Goal: Check status: Check status

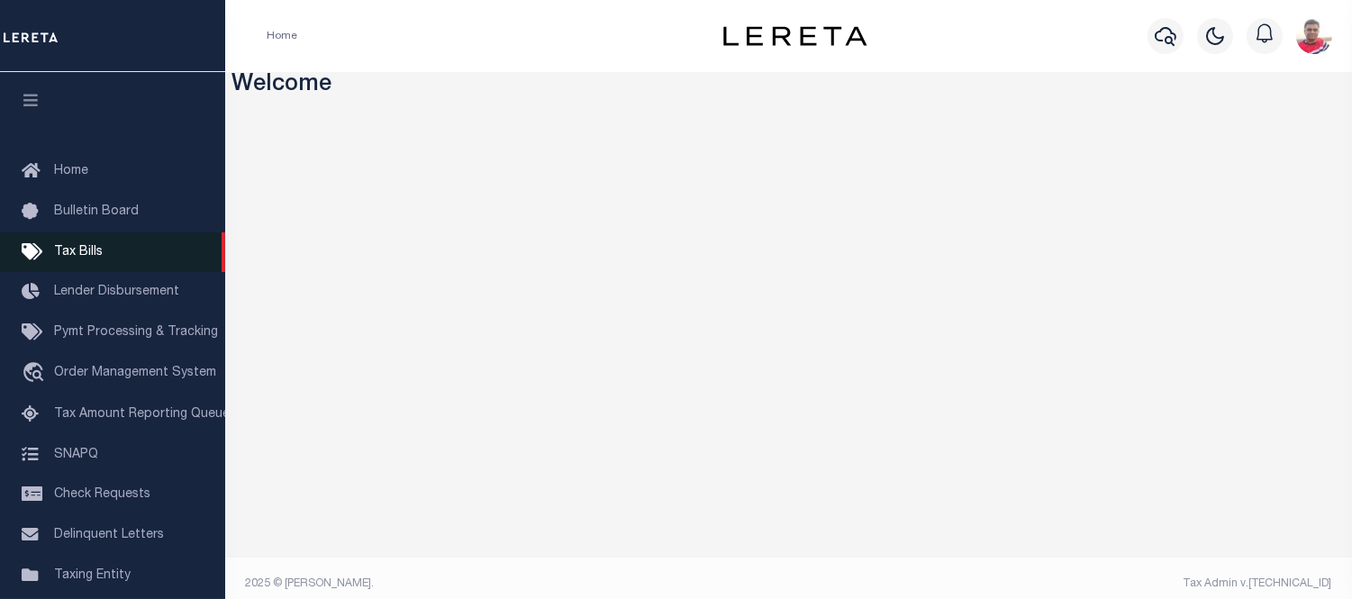
click at [95, 258] on span "Tax Bills" at bounding box center [78, 252] width 49 height 13
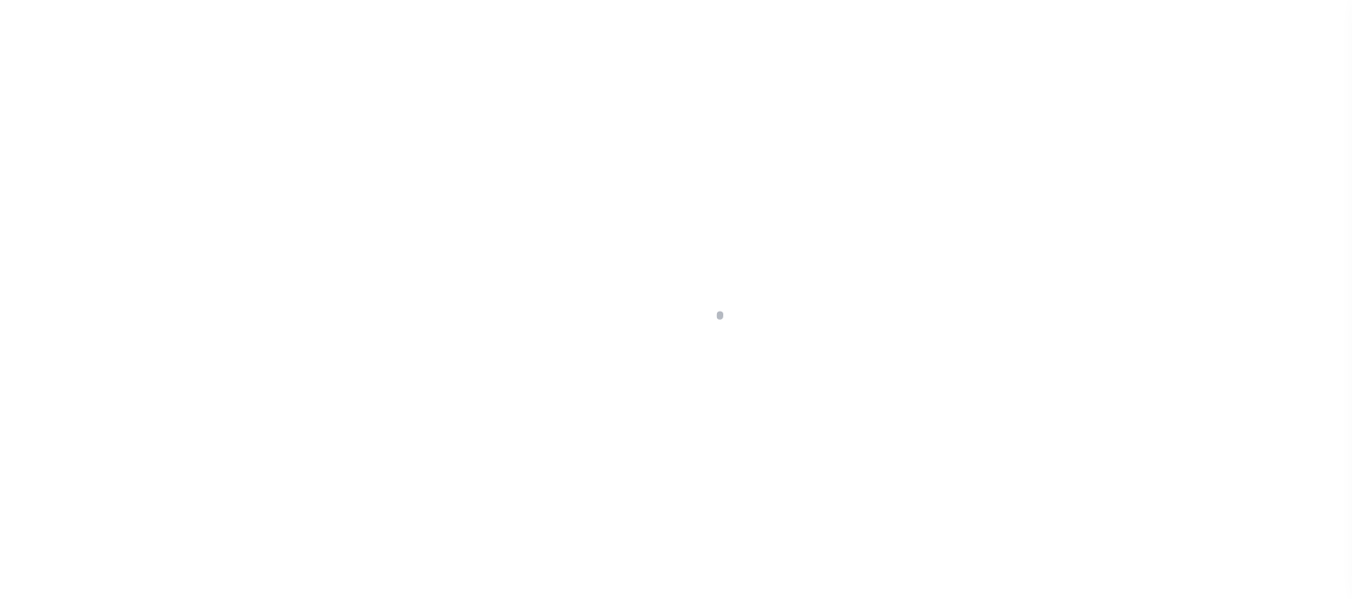
select select
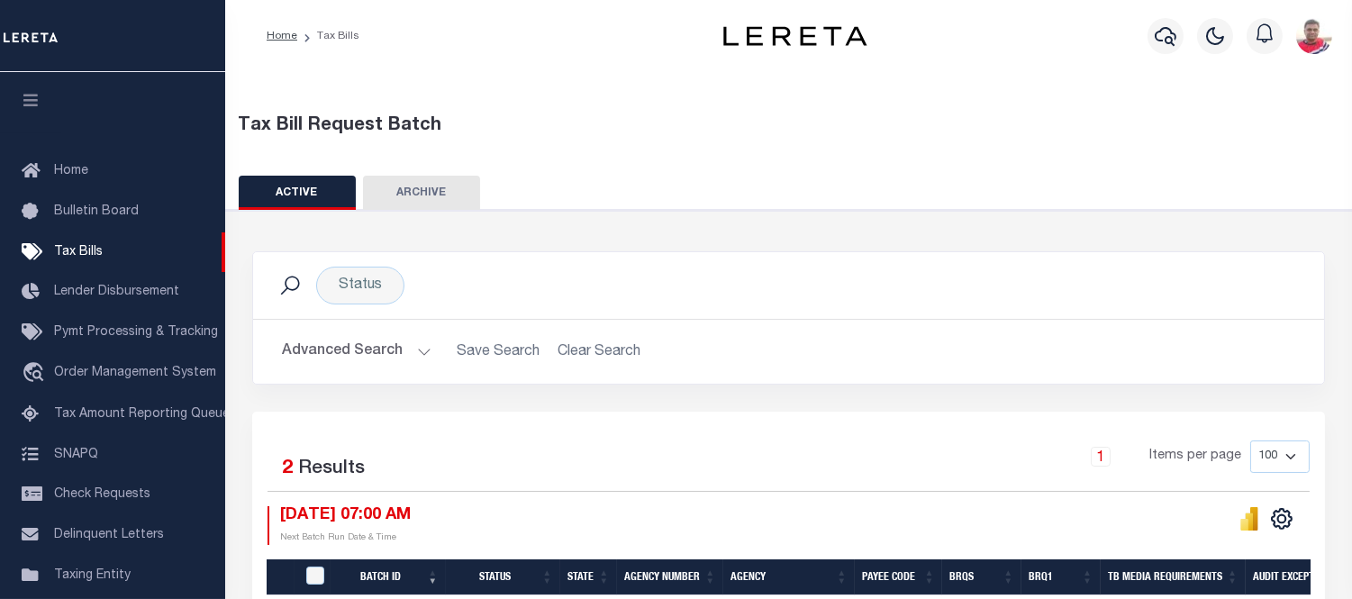
scroll to position [191, 0]
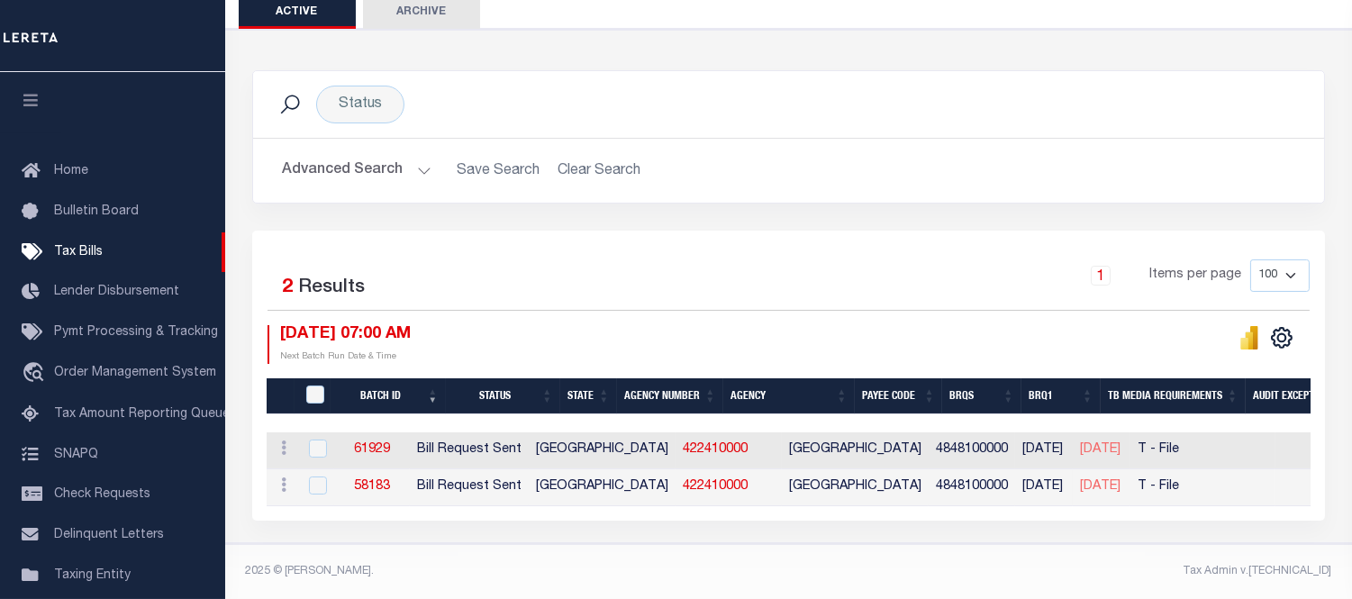
click at [363, 166] on button "Advanced Search" at bounding box center [357, 170] width 150 height 35
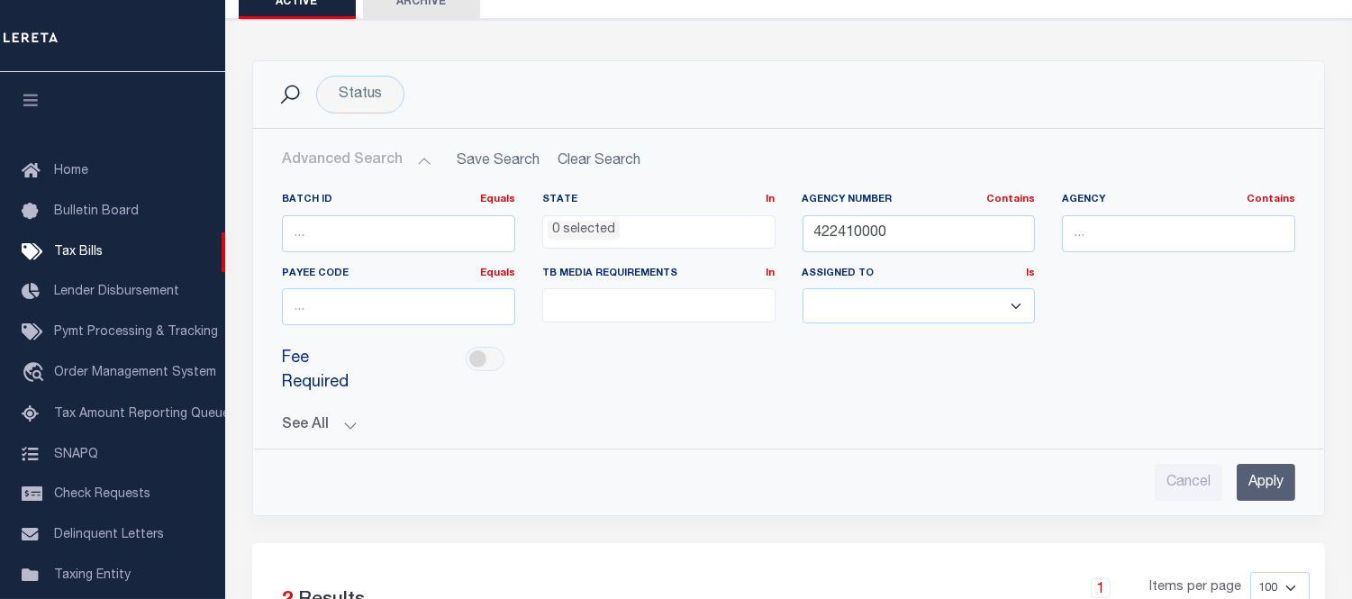
scroll to position [91, 0]
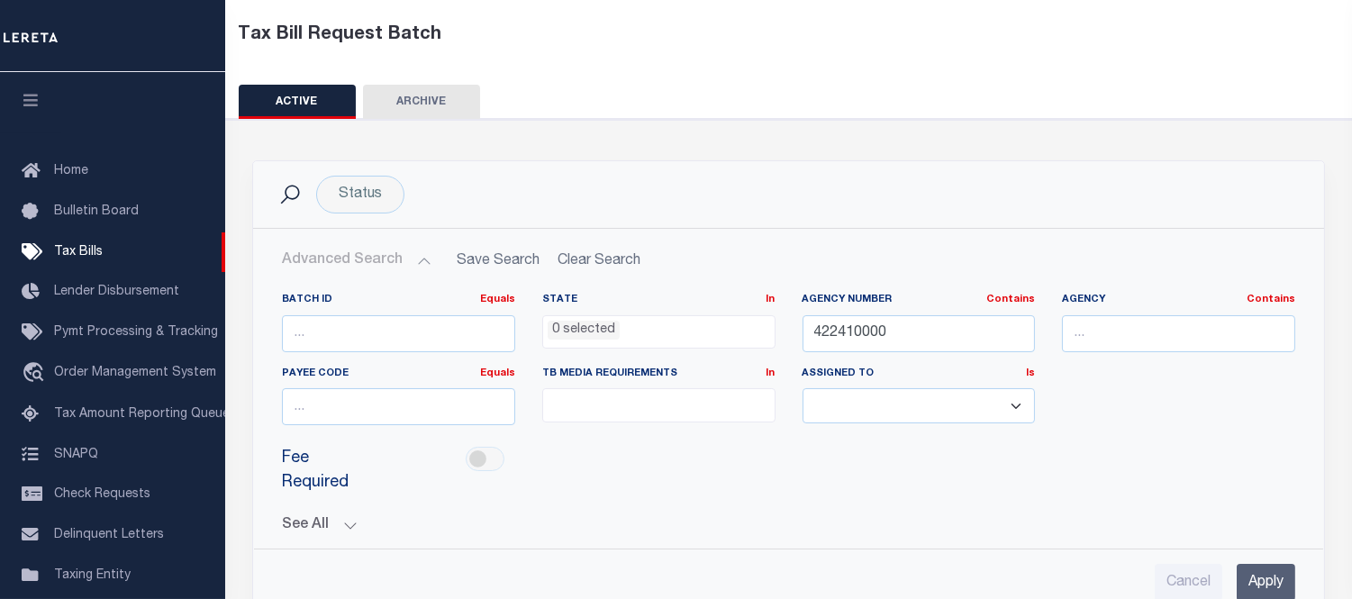
drag, startPoint x: 916, startPoint y: 236, endPoint x: 718, endPoint y: 241, distance: 198.2
click at [719, 240] on div "Advanced Search Save Search Clear Search TaxBillBatches_dynamictable_____Defaul…" at bounding box center [788, 422] width 1071 height 386
drag, startPoint x: 920, startPoint y: 329, endPoint x: 732, endPoint y: 327, distance: 187.4
click at [733, 327] on div "Batch ID Equals Equals Is Not Equal To Is Greater Than Is Less Than State In In…" at bounding box center [788, 366] width 1040 height 147
paste input "42146"
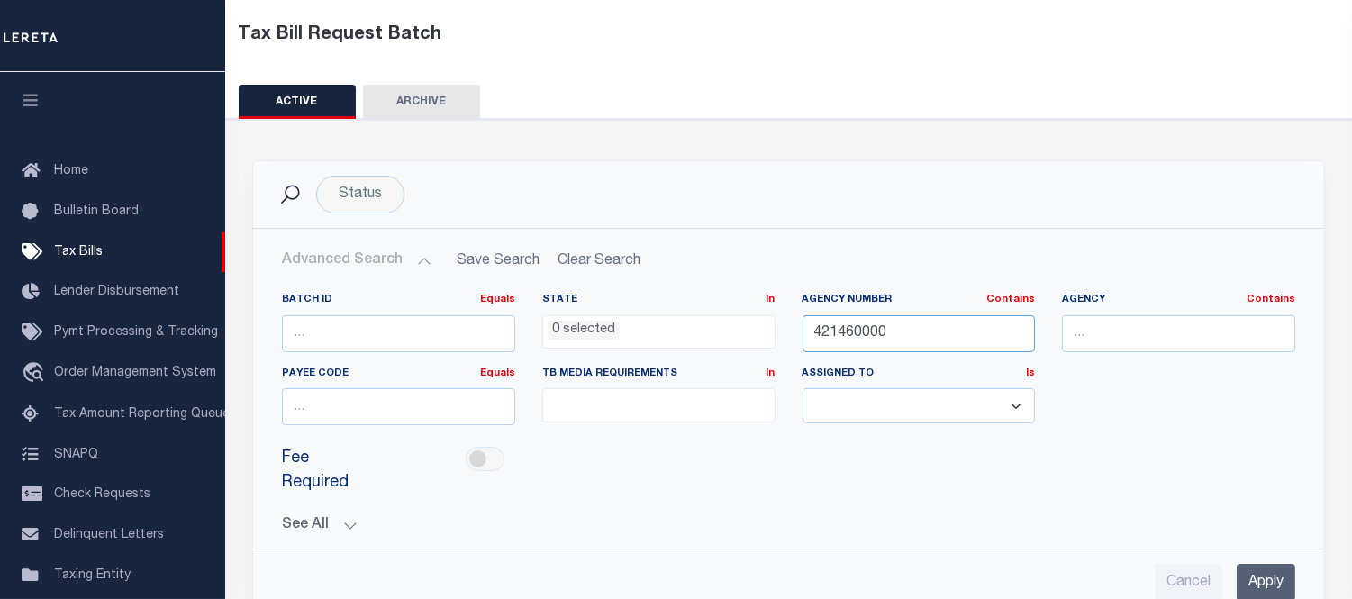
scroll to position [291, 0]
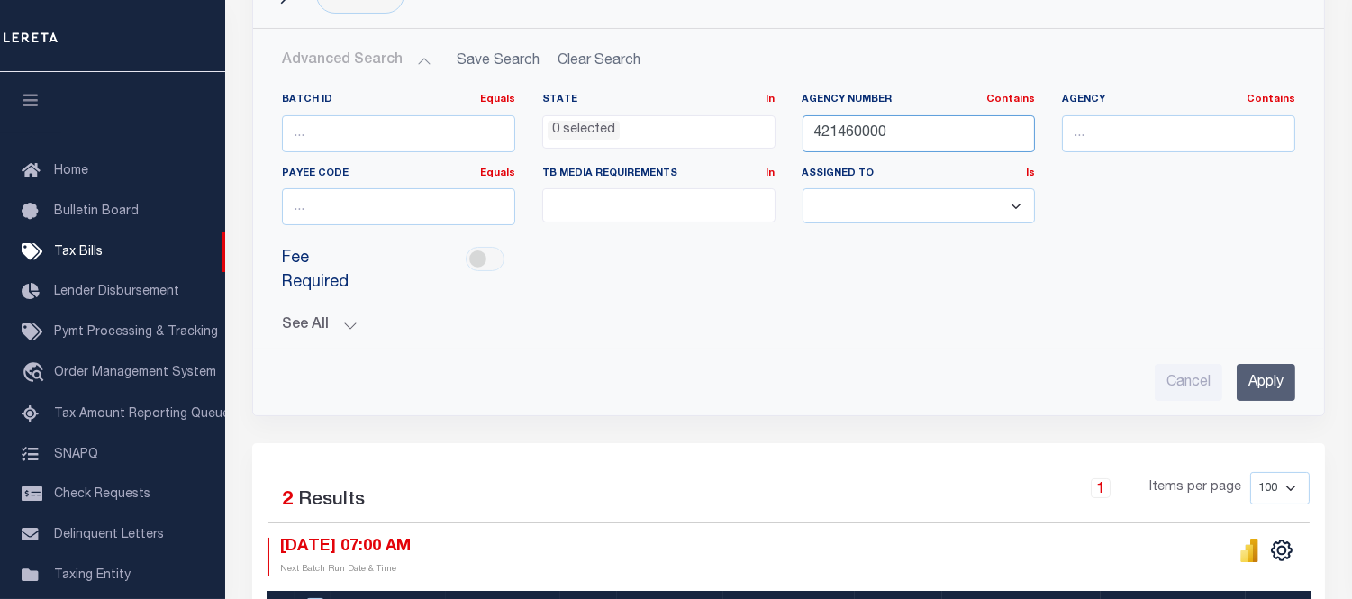
click at [842, 132] on input "421460000" at bounding box center [919, 133] width 233 height 37
type input "421460000"
click at [1268, 364] on input "Apply" at bounding box center [1266, 382] width 59 height 37
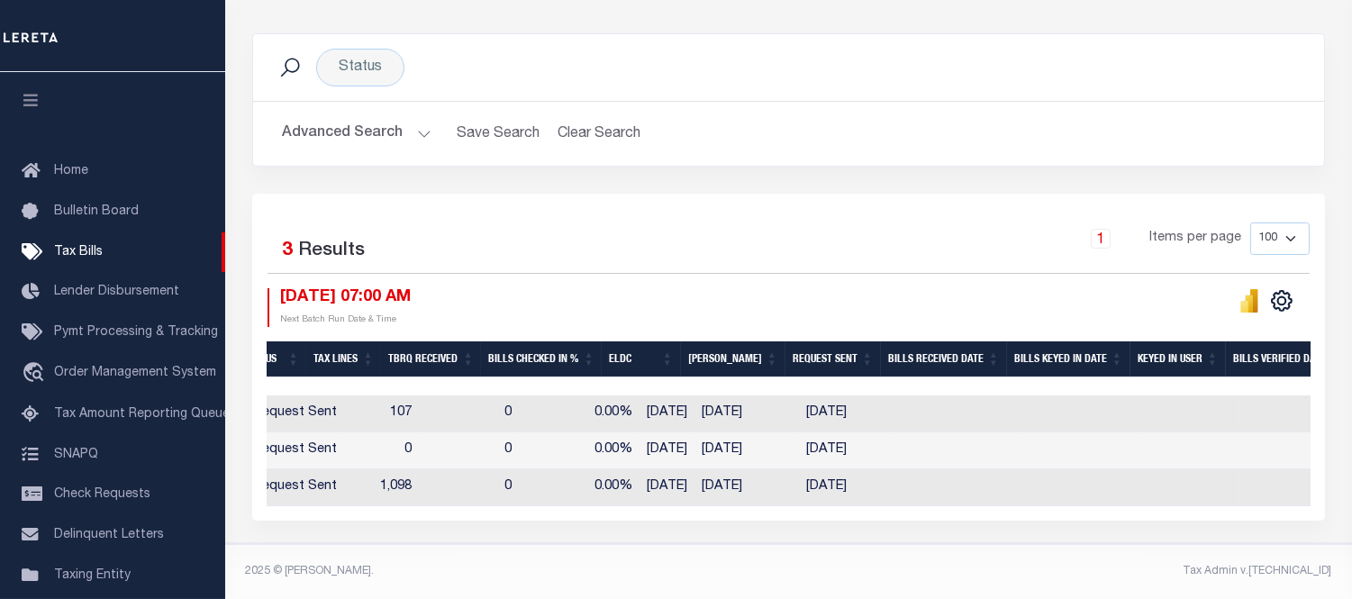
scroll to position [0, 1253]
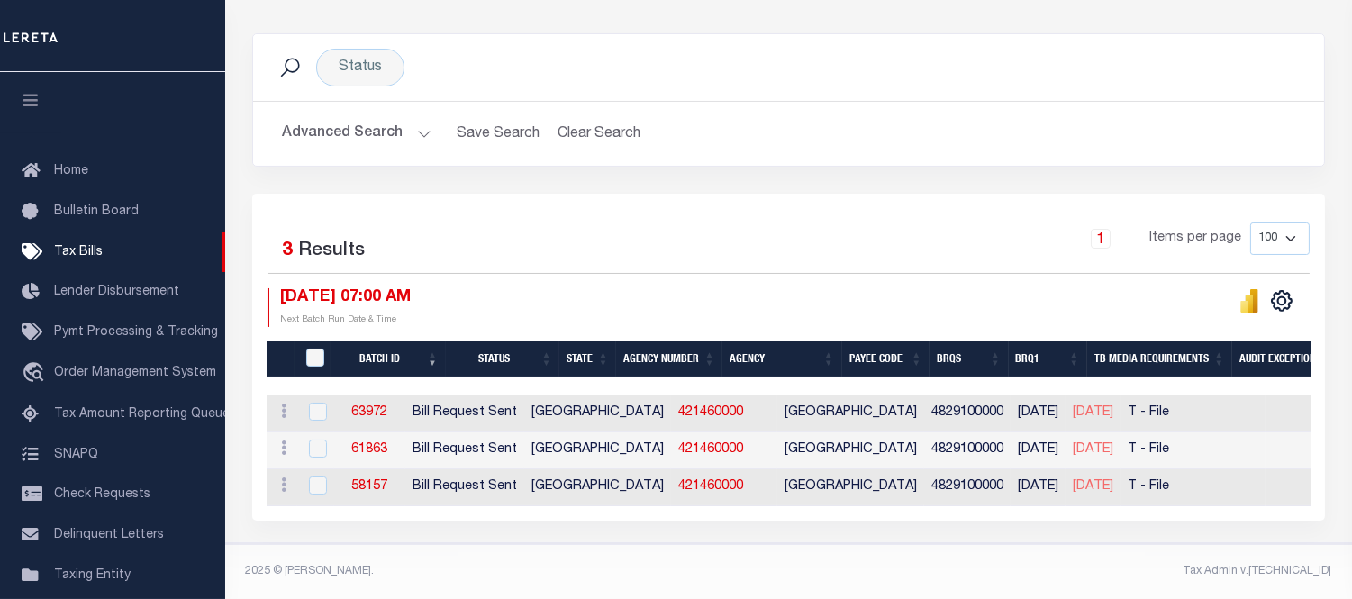
click at [694, 550] on footer "2025 © LERETA. Tax Admin v.1.0.0.1" at bounding box center [788, 572] width 1127 height 54
